Goal: Task Accomplishment & Management: Use online tool/utility

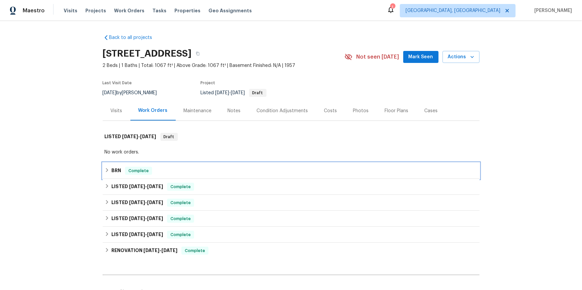
click at [115, 175] on h6 "BRN" at bounding box center [116, 171] width 10 height 8
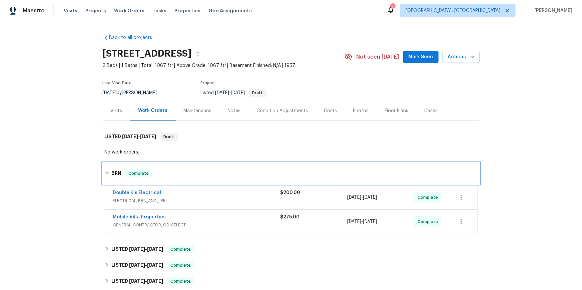
click at [113, 184] on div "BRN Complete" at bounding box center [291, 173] width 377 height 21
